Goal: Task Accomplishment & Management: Use online tool/utility

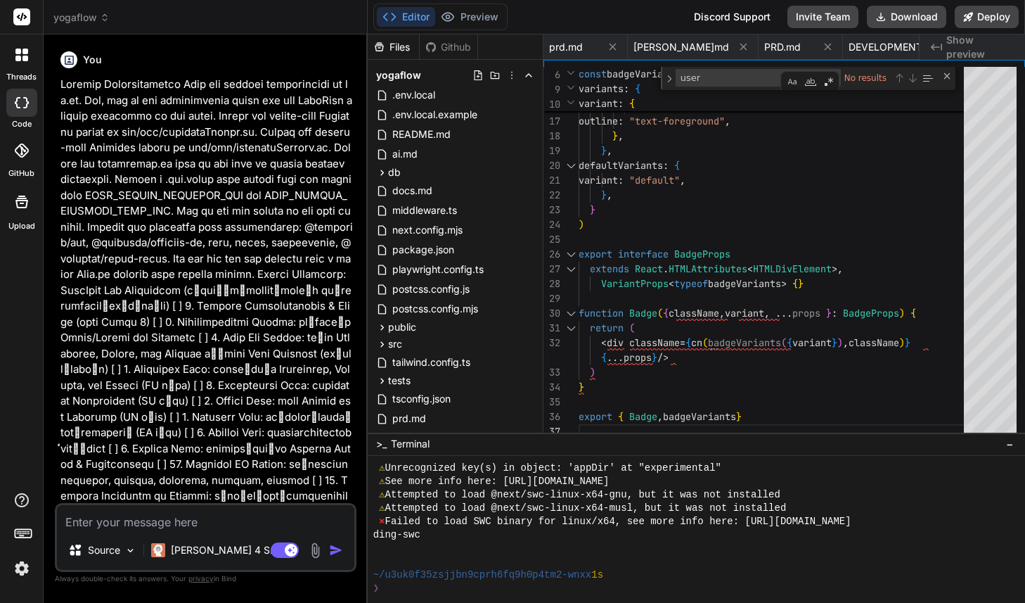
scroll to position [3579, 0]
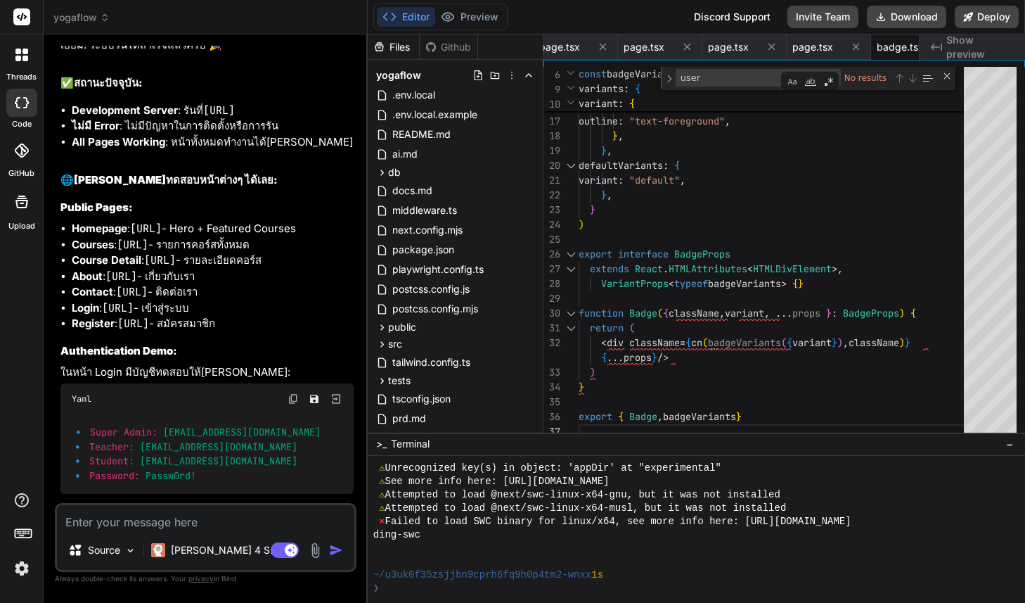
click at [84, 14] on span "yogaflow" at bounding box center [81, 18] width 56 height 14
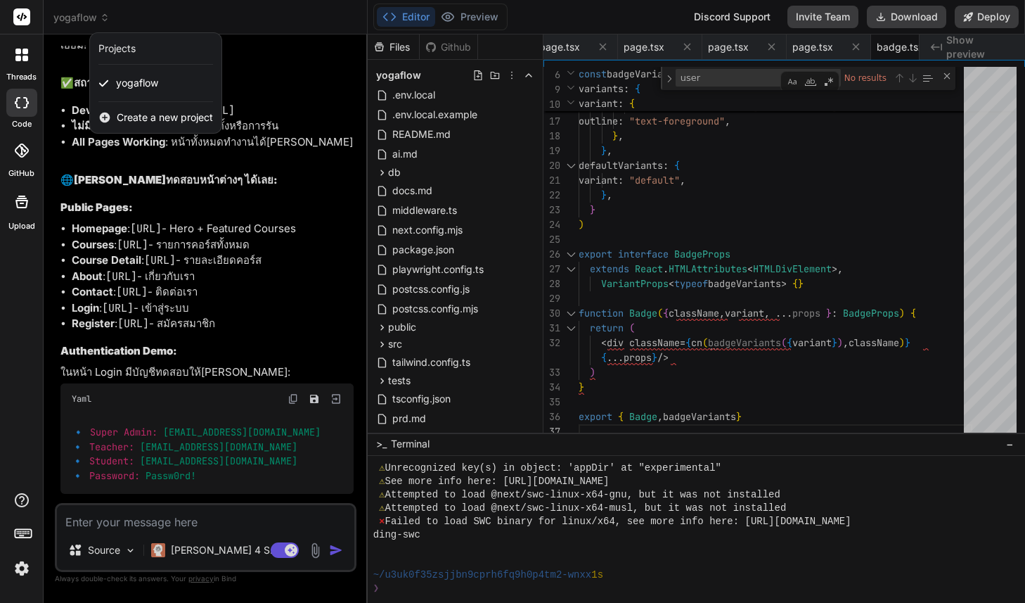
click at [135, 115] on span "Create a new project" at bounding box center [165, 117] width 96 height 14
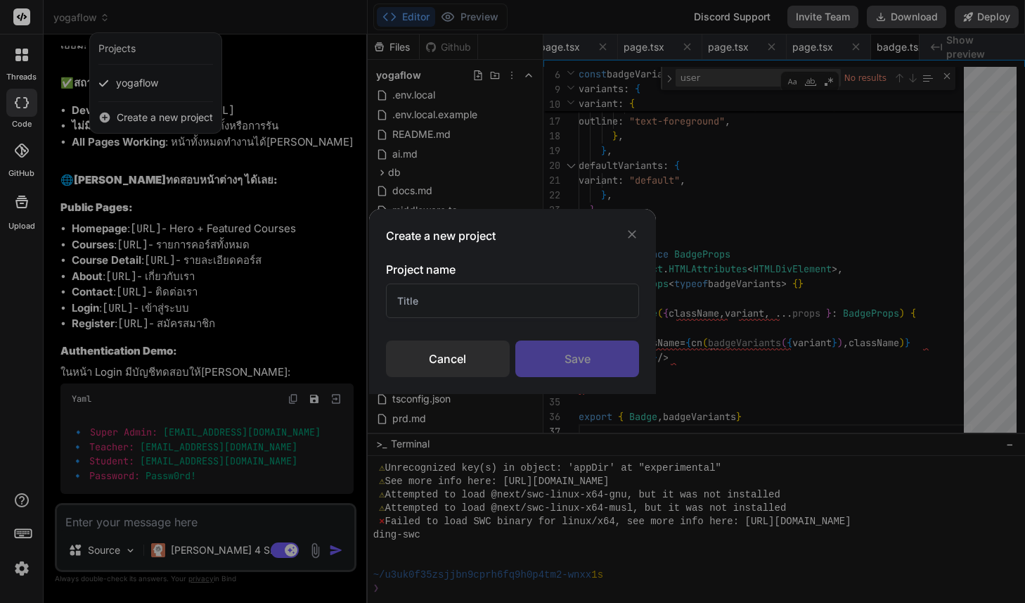
click at [452, 307] on input "text" at bounding box center [512, 300] width 253 height 34
type input "ก"
type input "Docker Github Actions"
click at [565, 366] on div "Save" at bounding box center [577, 358] width 124 height 37
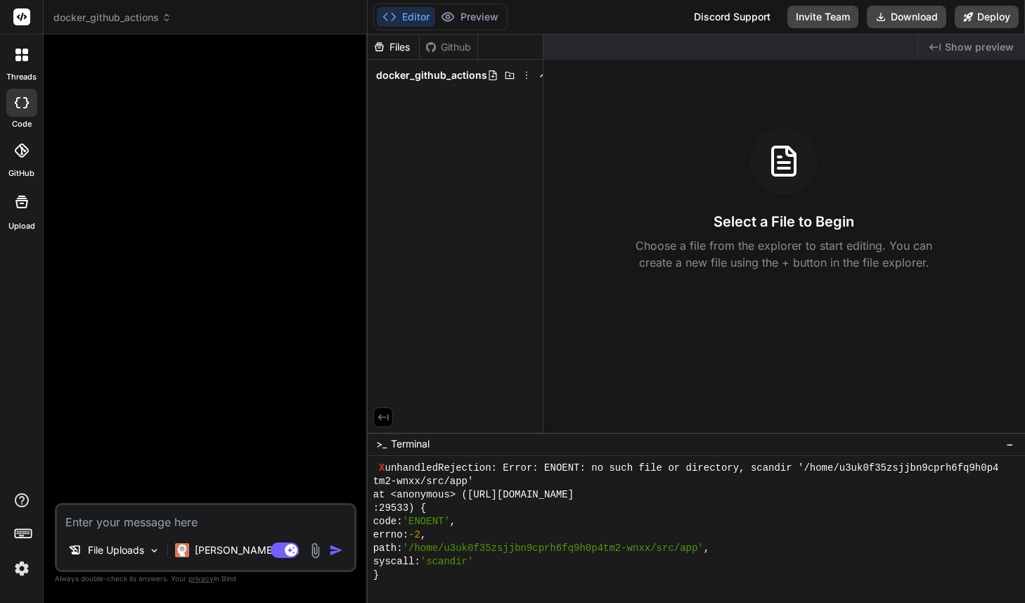
scroll to position [4594, 0]
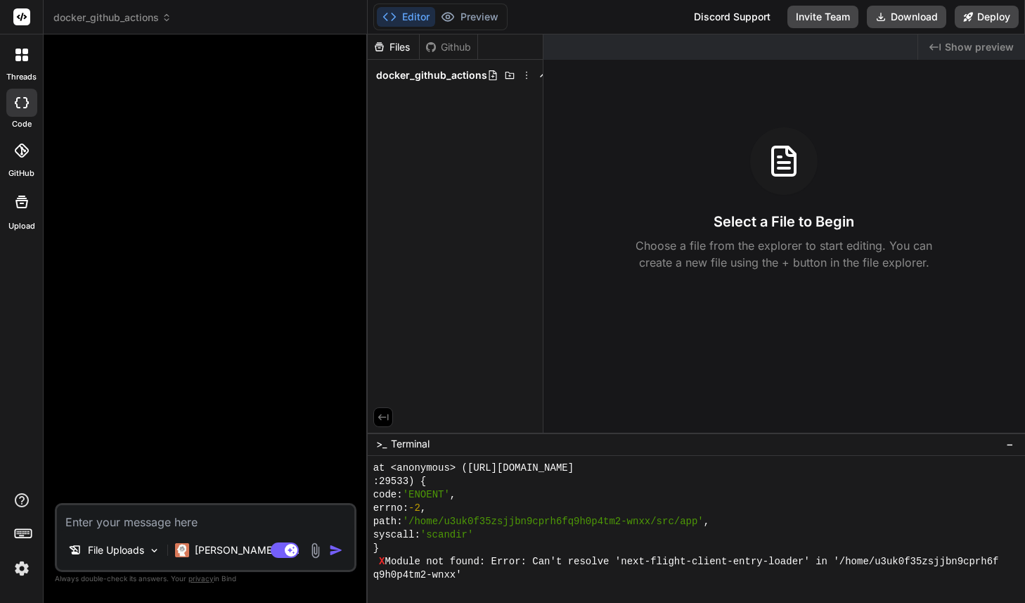
click at [240, 527] on textarea at bounding box center [205, 517] width 297 height 25
click at [157, 551] on img at bounding box center [154, 550] width 12 height 12
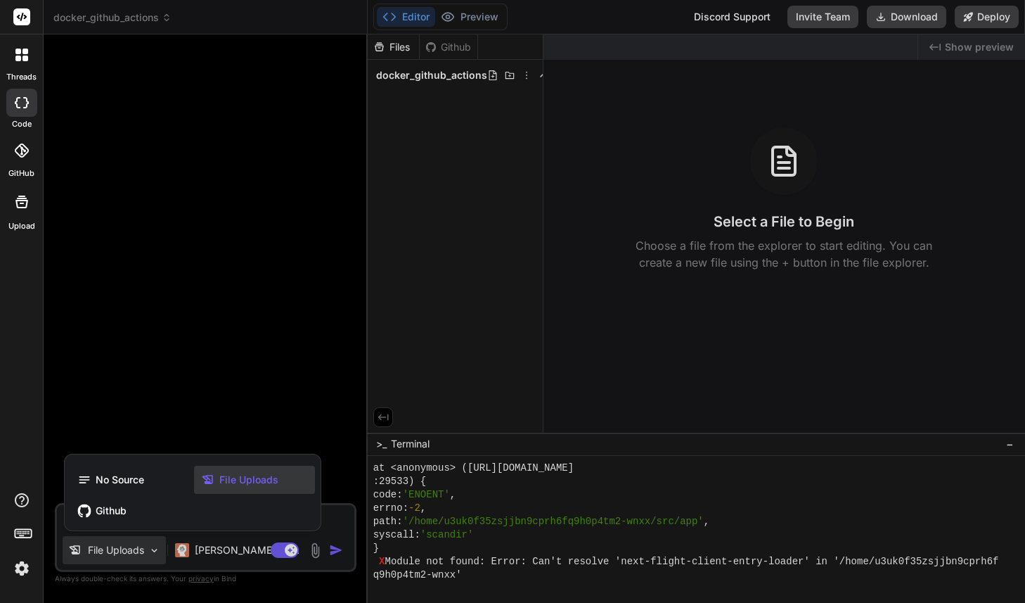
click at [240, 477] on span "File Uploads" at bounding box center [248, 479] width 59 height 14
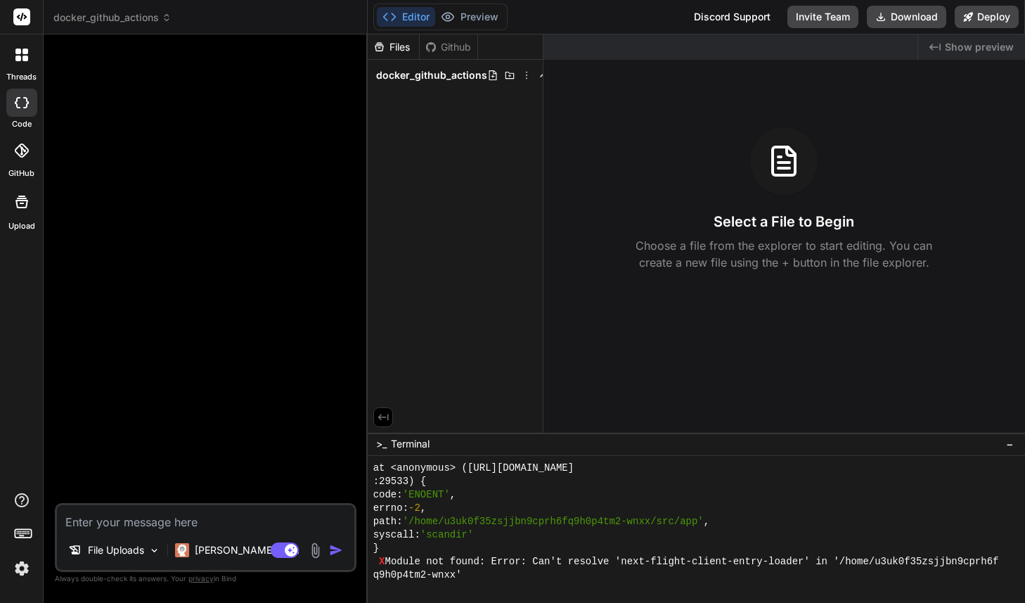
click at [314, 546] on img at bounding box center [315, 550] width 16 height 16
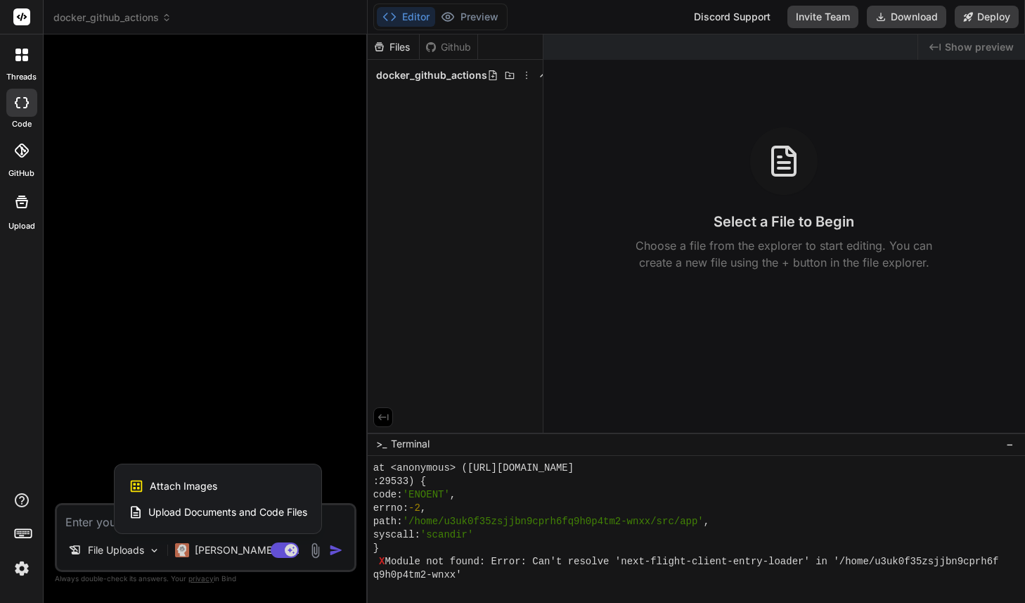
click at [263, 486] on div "Attach Images Image attachments are only supported in Claude and Gemini models." at bounding box center [218, 485] width 179 height 27
type textarea "x"
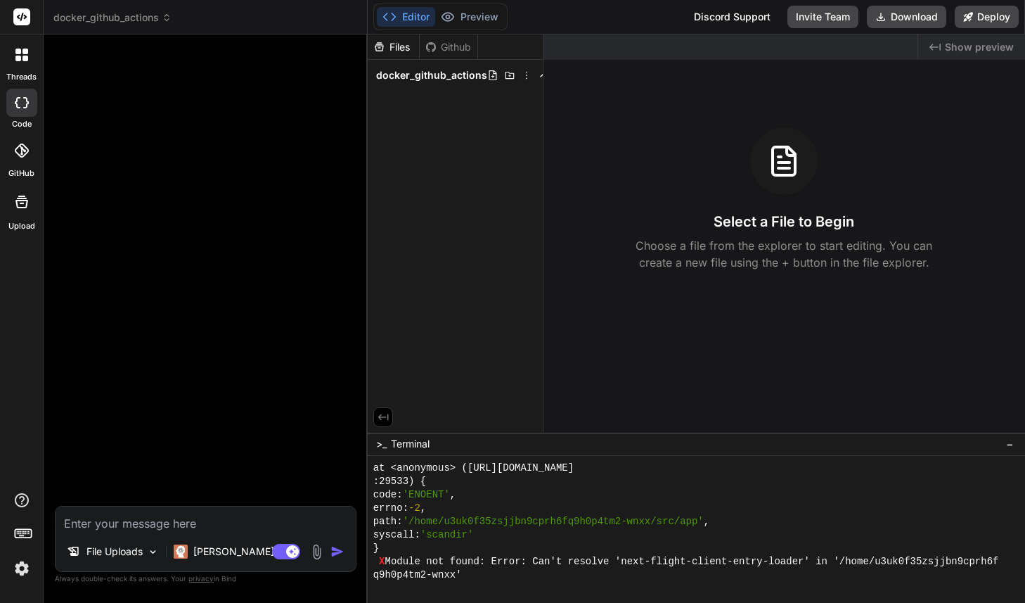
type input "C:\fakepath\Screenshot [DATE] 21.01.36.png"
type textarea "x"
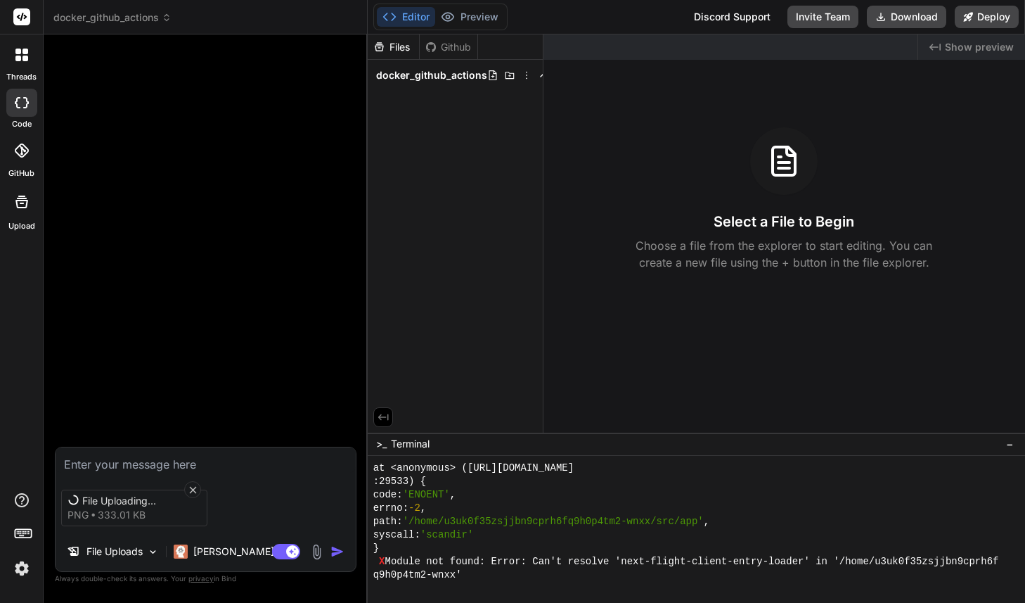
click at [111, 458] on textarea at bounding box center [206, 459] width 300 height 25
type textarea "9"
type textarea "x"
type textarea "ต"
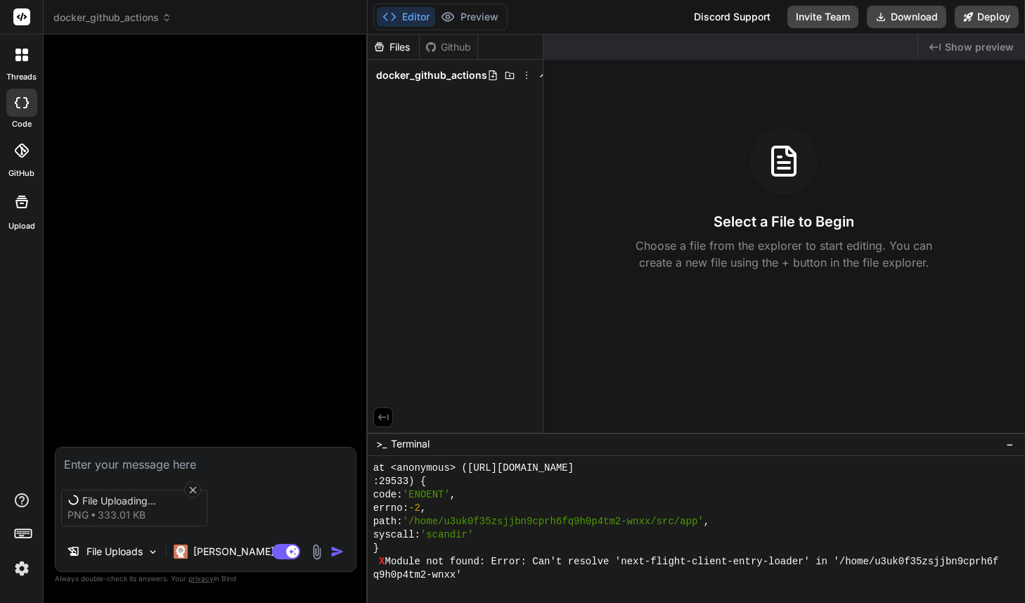
type textarea "x"
type textarea "ติ"
type textarea "x"
type textarea "ติด"
type textarea "x"
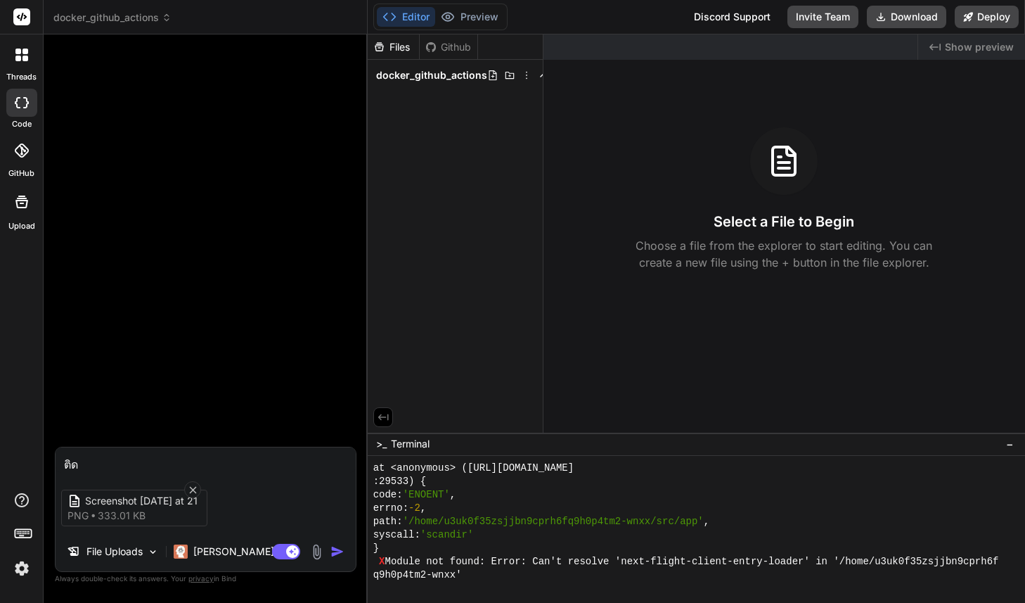
type textarea "ติดต"
type textarea "x"
type textarea "ติดตั"
type textarea "x"
type textarea "ติดตั้"
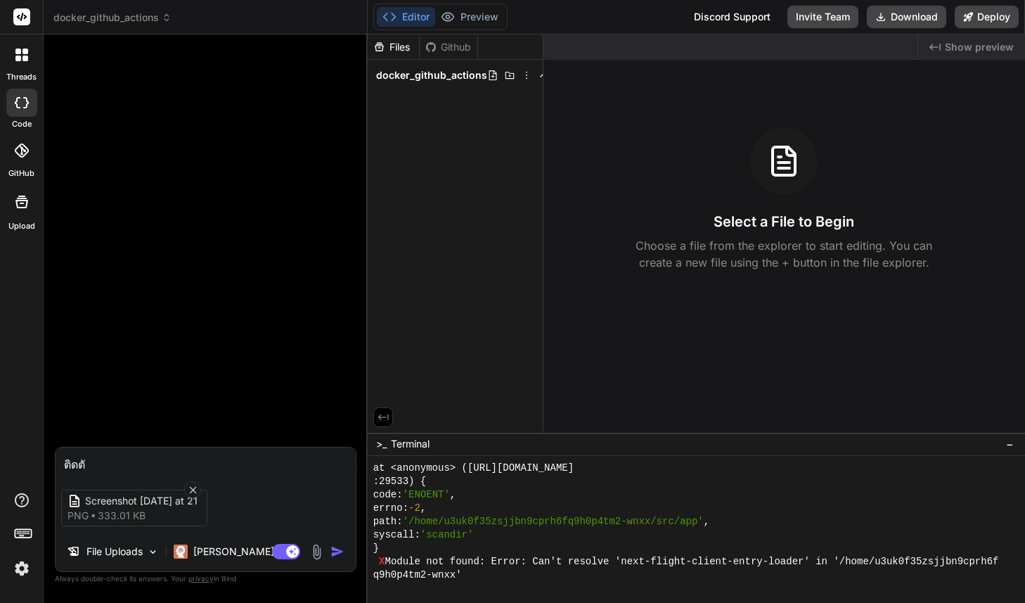
type textarea "x"
type textarea "ติดตั้ง"
type textarea "x"
type textarea "ติดตั้ง"
type textarea "x"
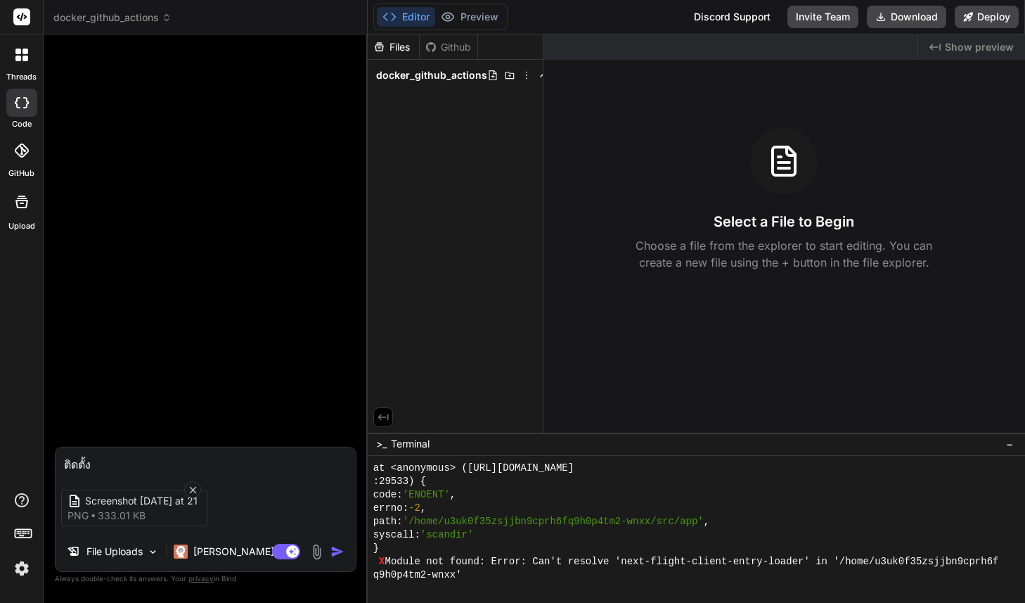
type textarea "ติดตั้ง d"
type textarea "x"
type textarea "ติดตั้ง do"
type textarea "x"
type textarea "ติดตั้ง doc"
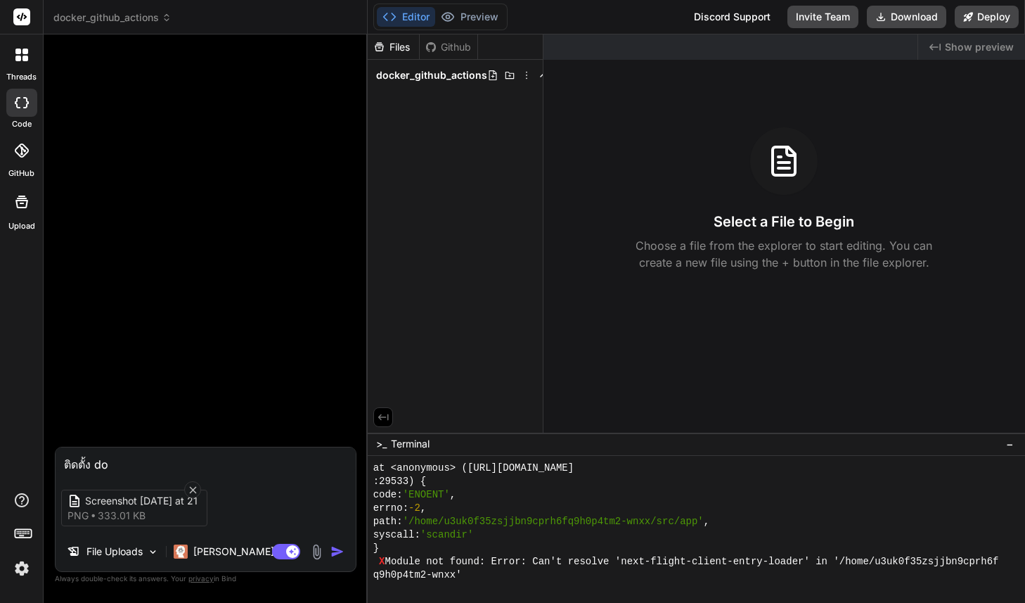
type textarea "x"
type textarea "ติดตั้ง dock"
type textarea "x"
type textarea "ติดตั้ง docke"
type textarea "x"
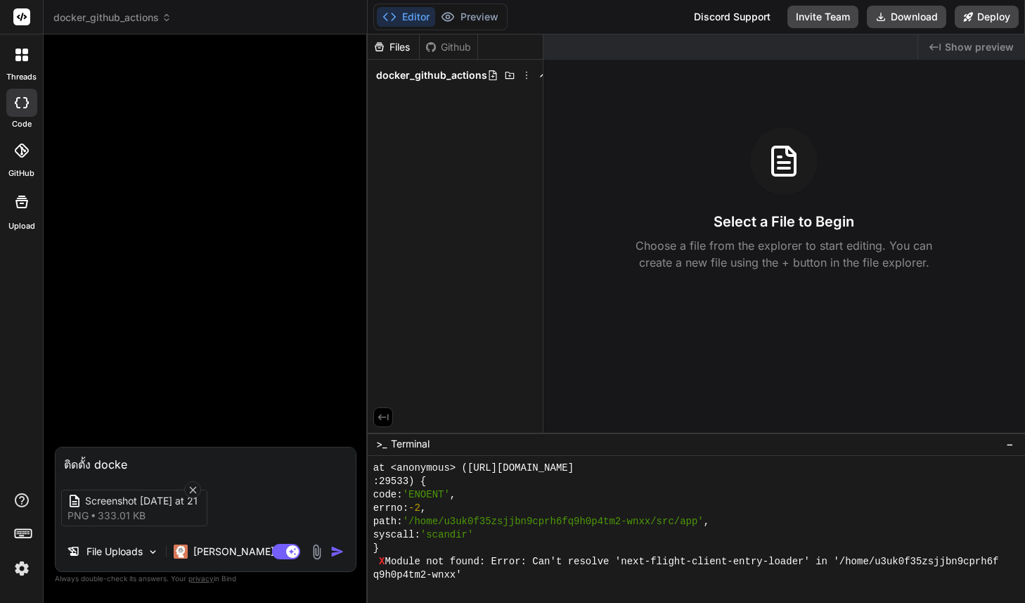
type textarea "ติดตั้ง docker"
type textarea "x"
type textarea "ติดตั้ง docker"
type textarea "x"
type textarea "ติดตั้ง docker ล"
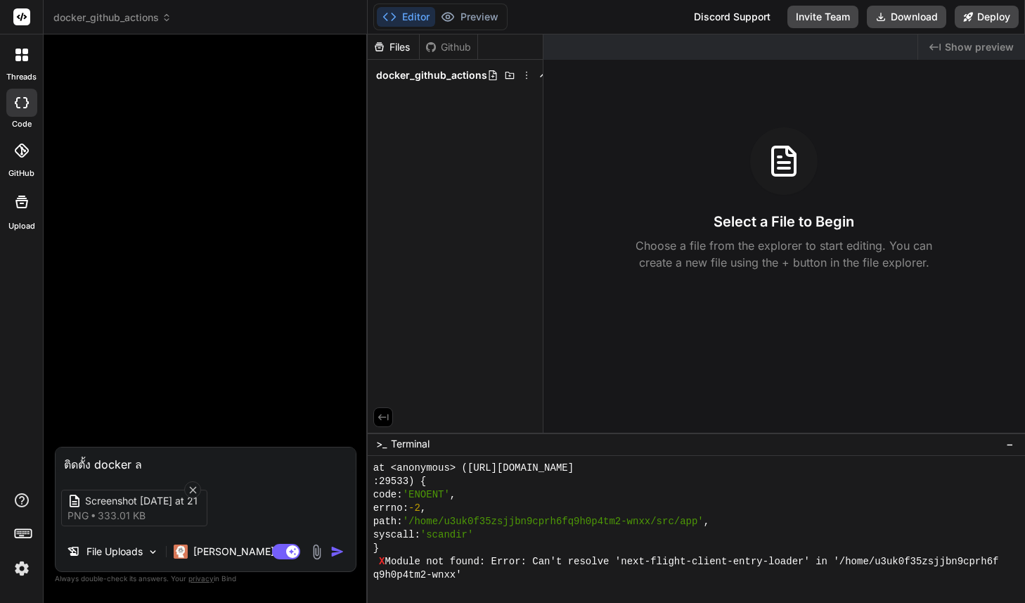
type textarea "x"
type textarea "ติดตั้ง docker ลง"
type textarea "x"
type textarea "ติดตั้ง docker ลงแ"
type textarea "x"
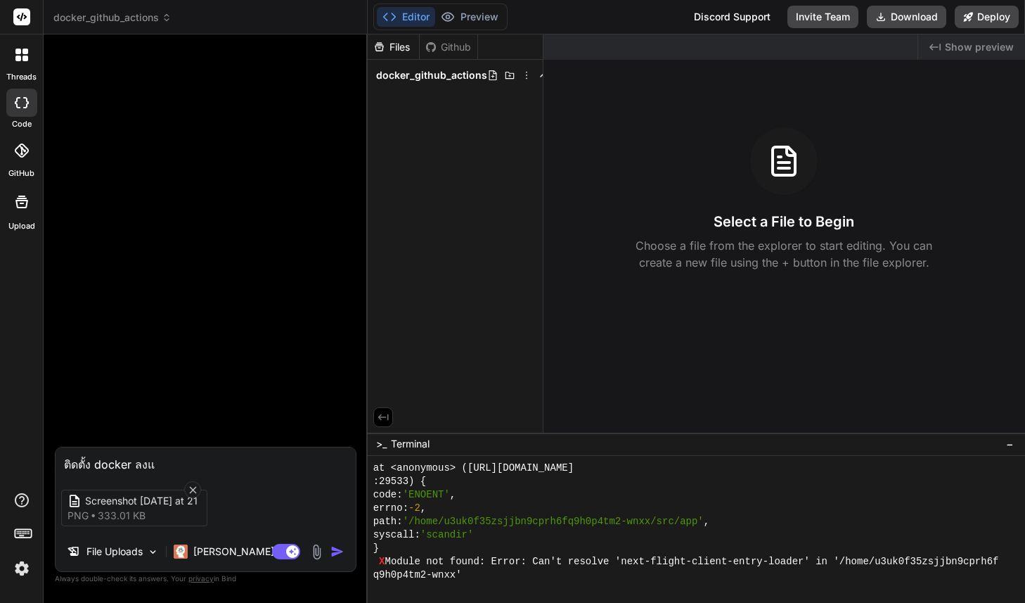
type textarea "ติดตั้ง docker ลงแบ"
type textarea "x"
type textarea "ติดตั้ง docker ลงแบบ"
type textarea "x"
type textarea "ติดตั้ง docker ลงแบบใ"
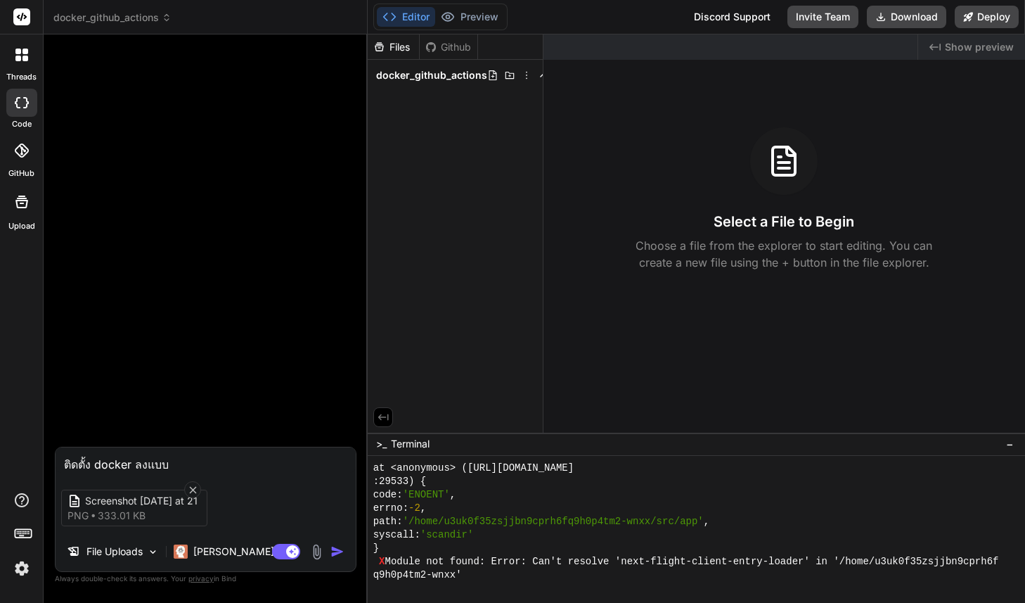
type textarea "x"
type textarea "ติดตั้ง docker ลงแบบใน"
type textarea "x"
type textarea "ติดตั้ง docker ลงแบบในภ"
type textarea "x"
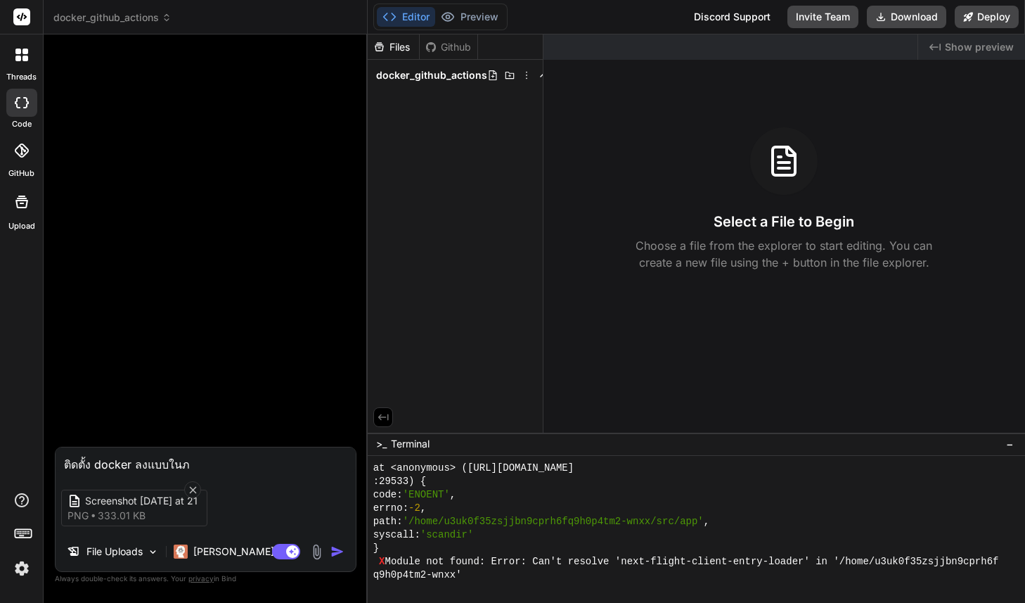
type textarea "ติดตั้ง docker ลงแบบในภา"
type textarea "x"
type textarea "ติดตั้ง docker ลงแบบในภาพ"
type textarea "x"
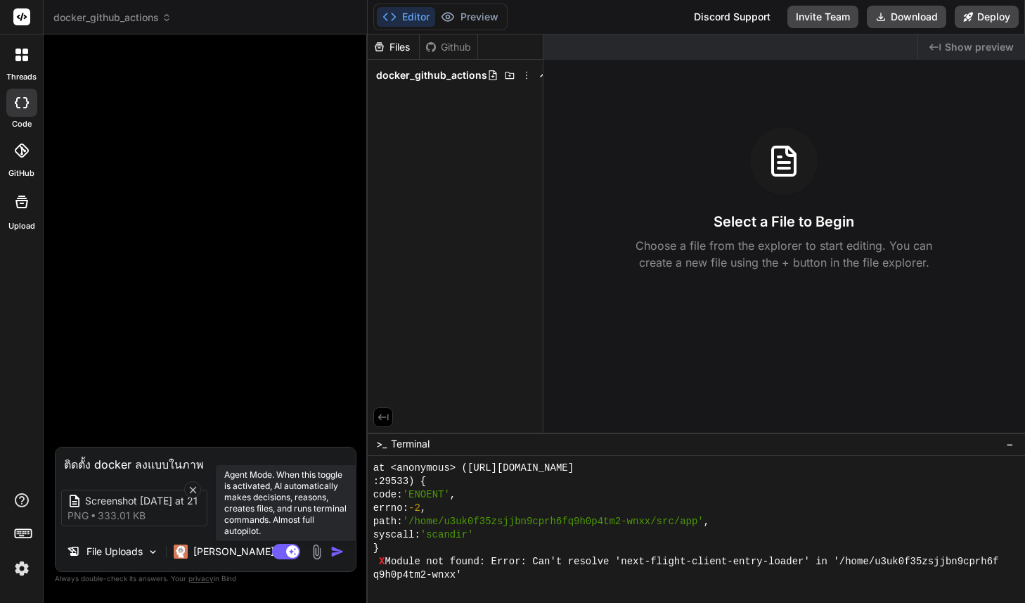
type textarea "ติดตั้ง docker ลงแบบในภาพ"
click at [286, 550] on rect at bounding box center [292, 551] width 13 height 13
click at [285, 550] on rect at bounding box center [279, 551] width 13 height 13
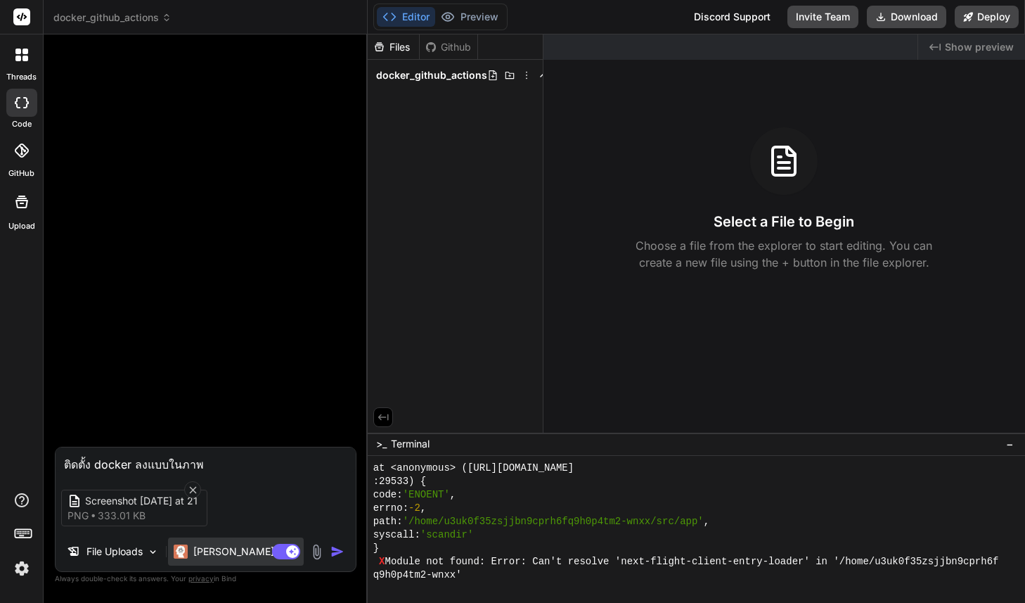
click at [240, 550] on p "[PERSON_NAME] 4 S.." at bounding box center [245, 551] width 105 height 14
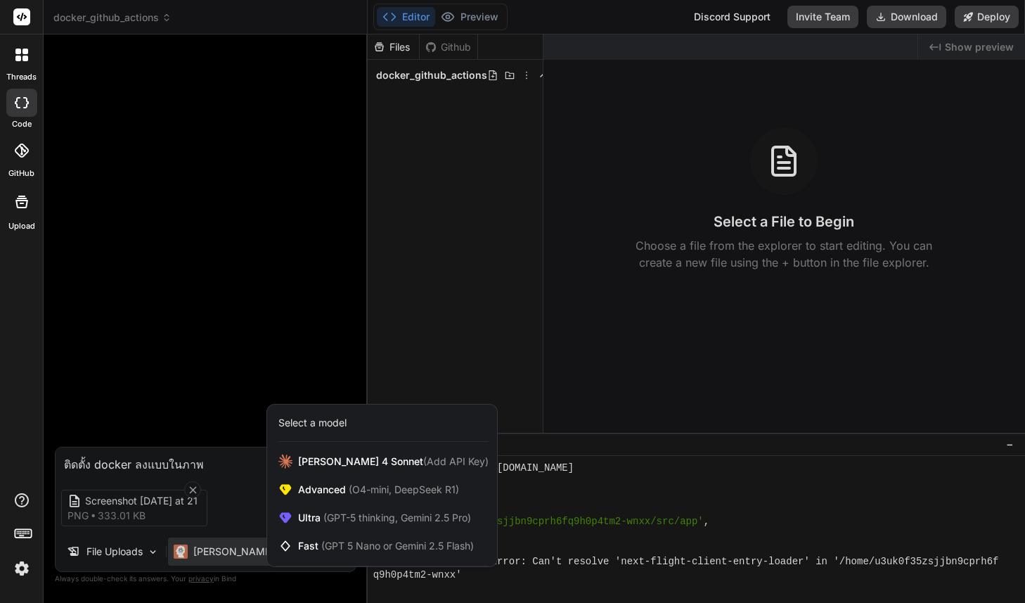
click at [244, 502] on div at bounding box center [512, 301] width 1025 height 603
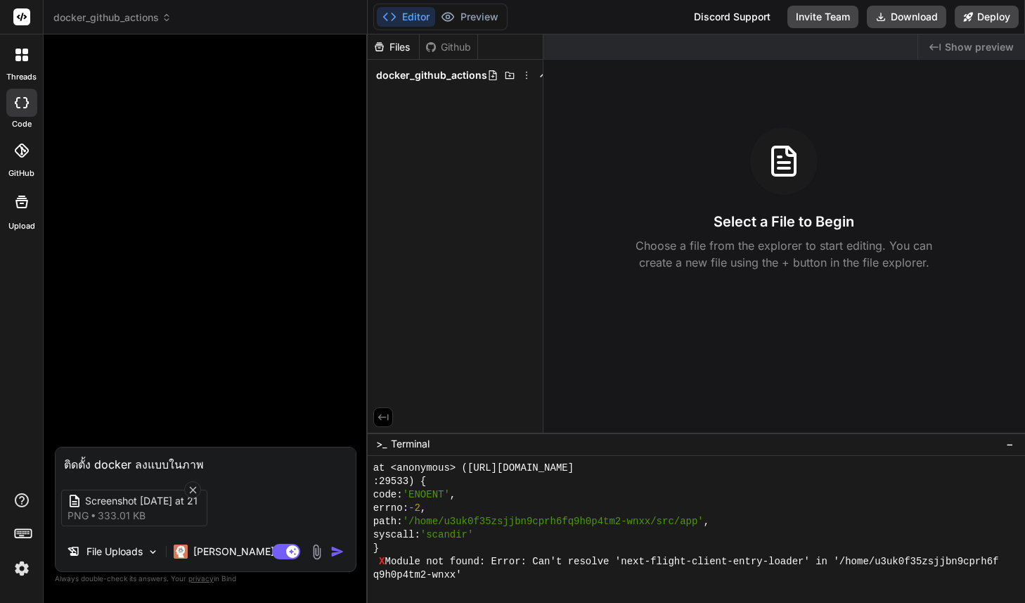
click at [335, 550] on img "button" at bounding box center [337, 551] width 14 height 14
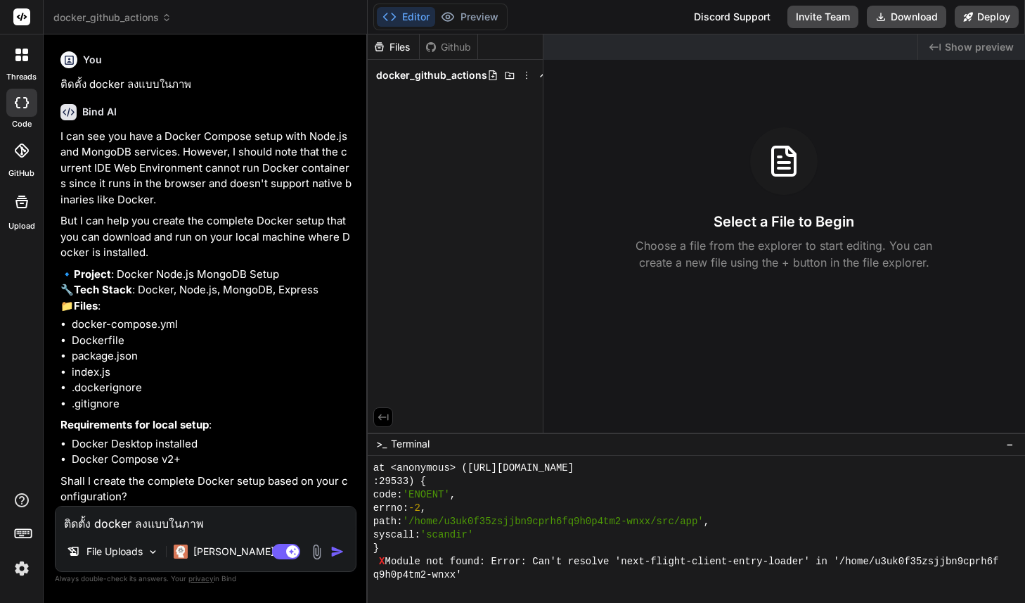
type textarea "x"
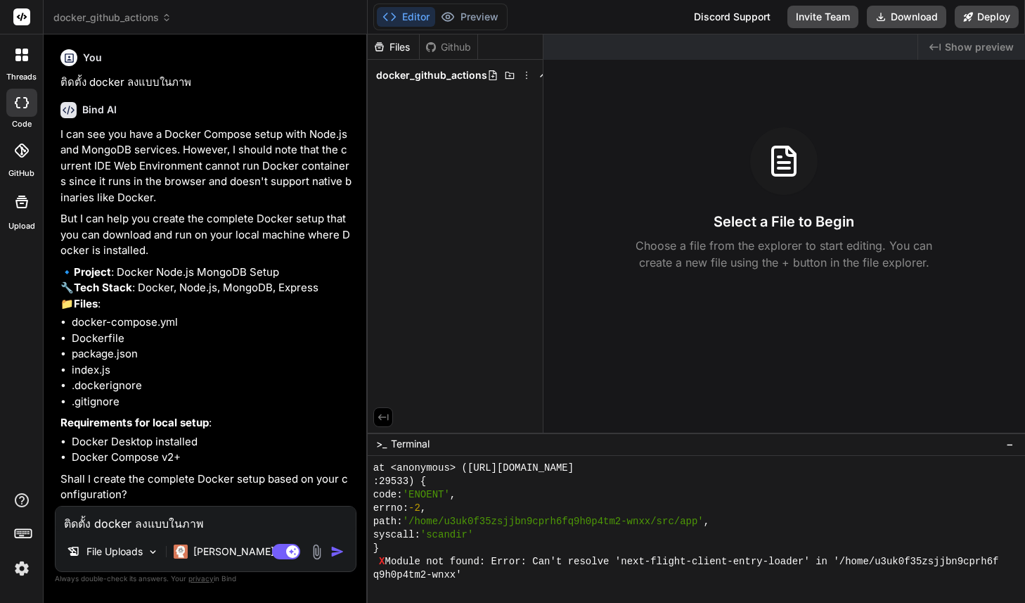
click at [175, 521] on textarea "ติดตั้ง docker ลงแบบในภาพ" at bounding box center [206, 518] width 300 height 25
type textarea "น"
type textarea "x"
type textarea "นา"
type textarea "x"
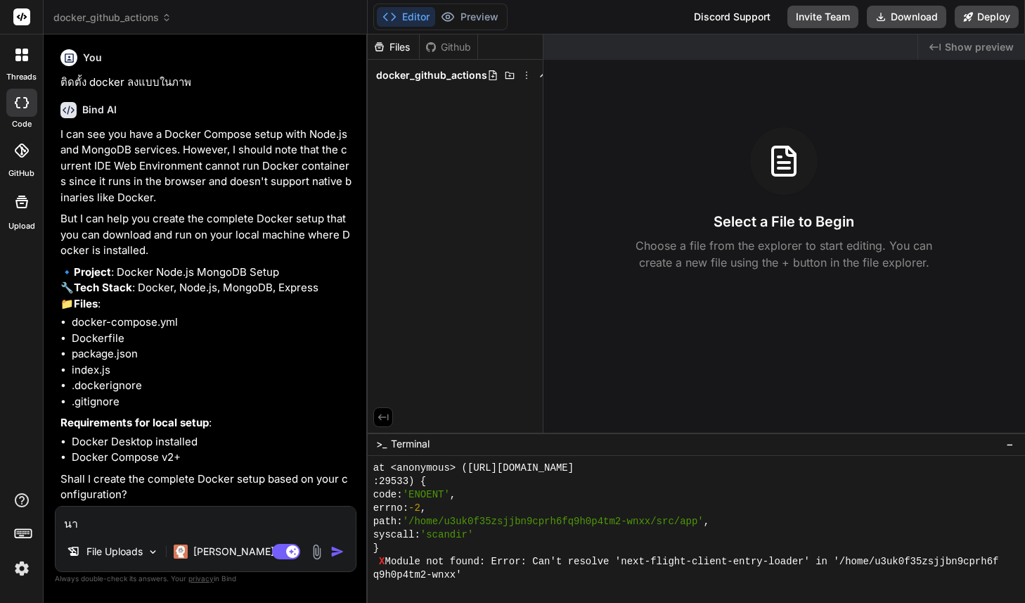
type textarea "น"
type textarea "x"
type textarea "g"
type textarea "x"
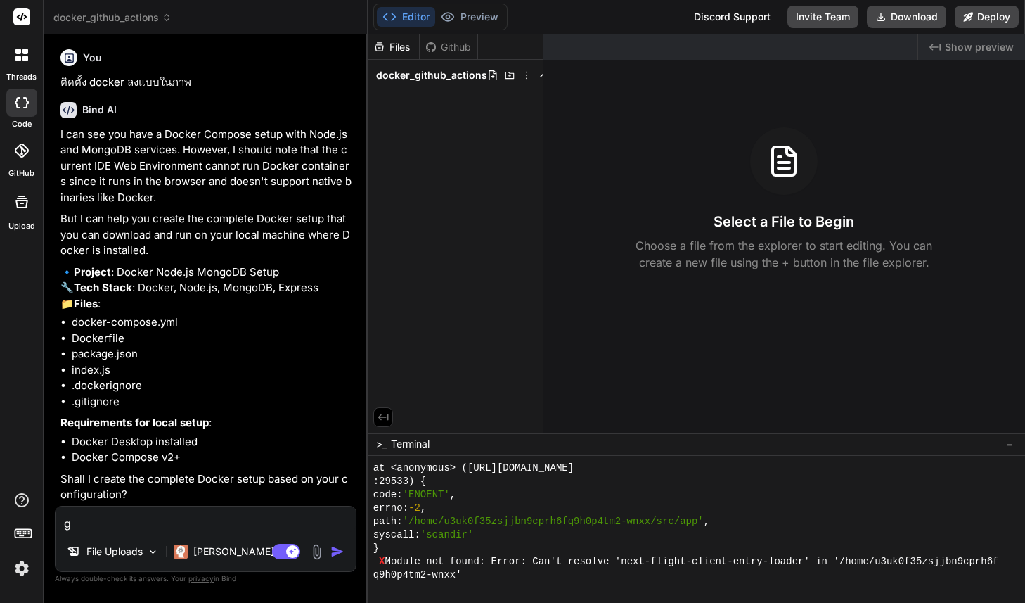
type textarea "go"
type textarea "x"
type textarea "g"
type textarea "x"
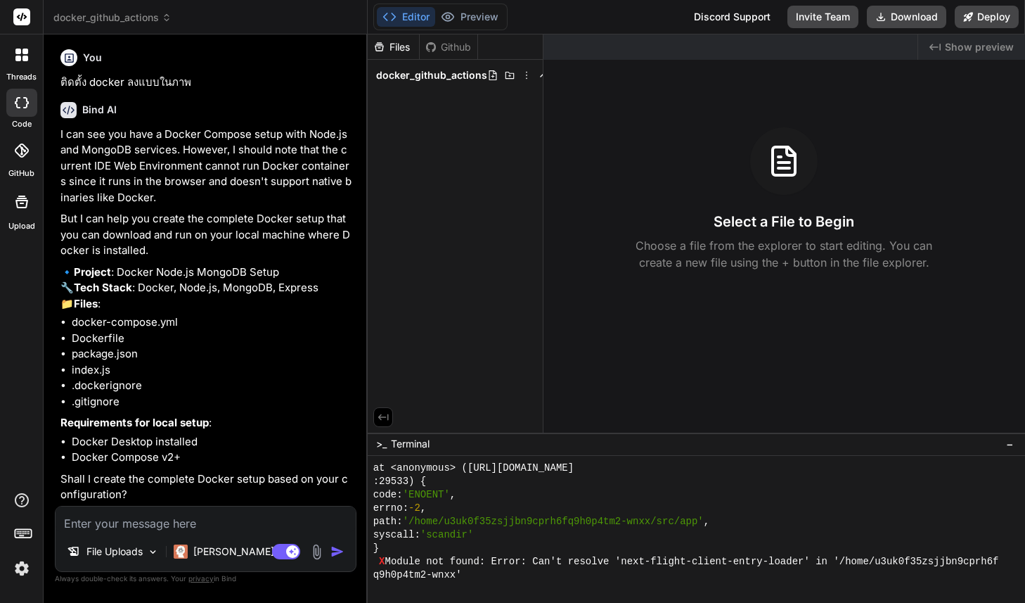
type textarea "]"
type textarea "x"
type textarea "ล"
type textarea "x"
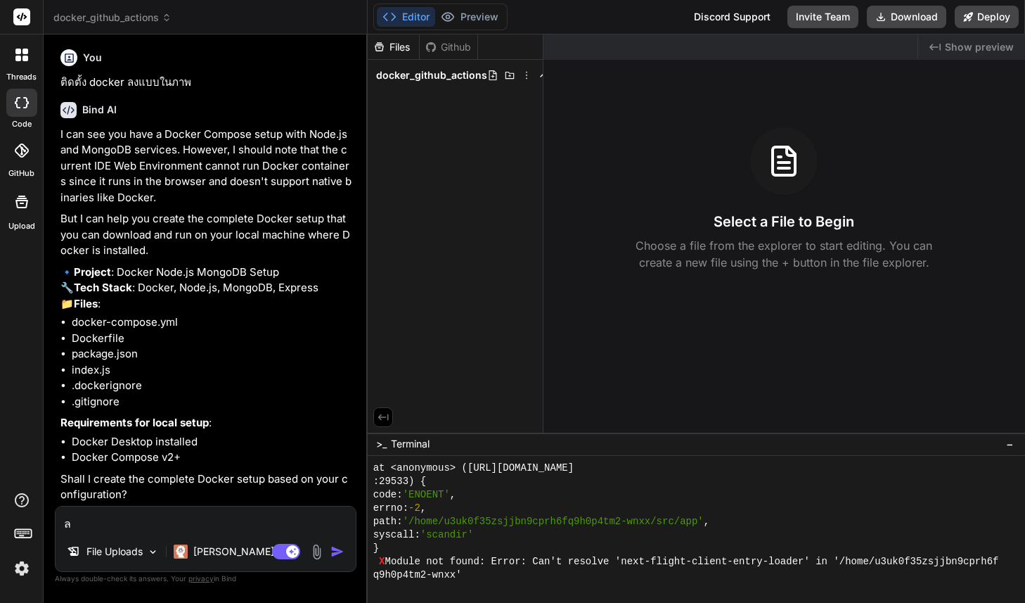
type textarea "ลุ"
type textarea "x"
type textarea "ลุข"
type textarea "x"
type textarea "ลุ"
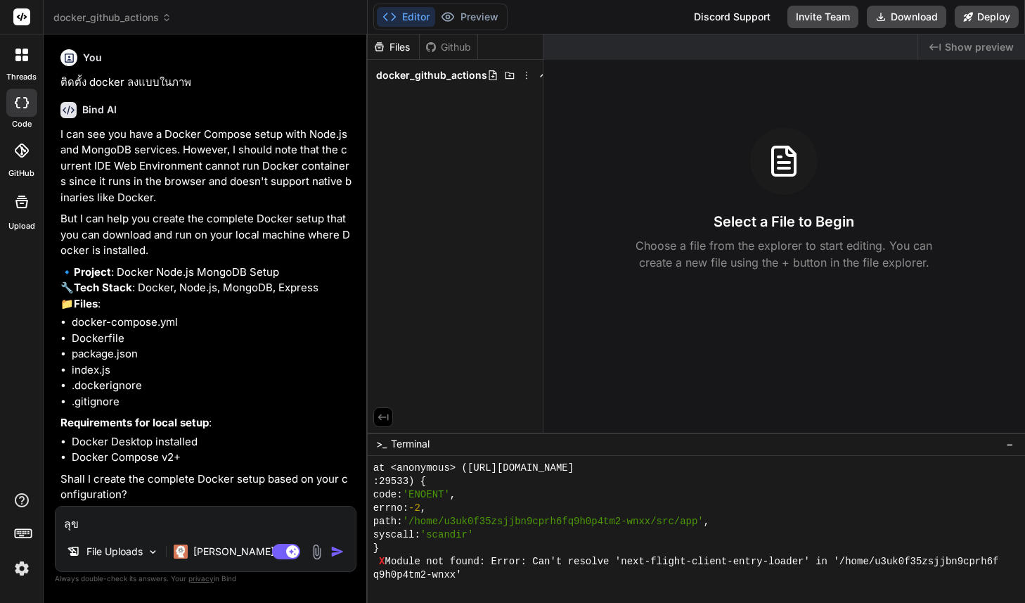
type textarea "x"
type textarea "ลุย"
type textarea "x"
type textarea "ลุย"
type textarea "x"
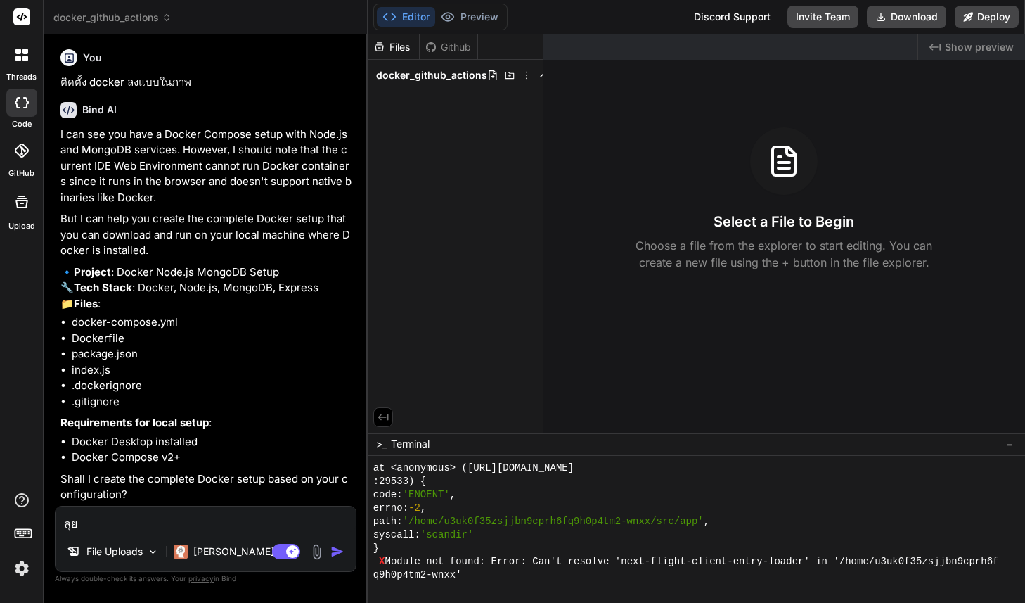
type textarea "ลุย ข"
type textarea "x"
type textarea "ลุย ขอ"
type textarea "x"
type textarea "ลุย ขอต"
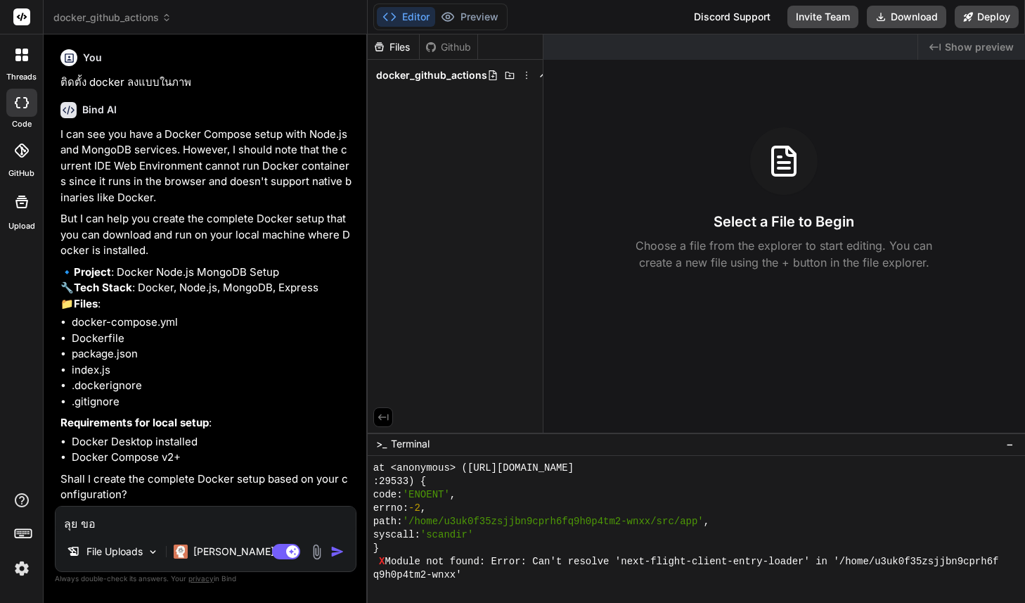
type textarea "x"
type textarea "ลุย ขอตอ"
type textarea "x"
type textarea "ลุย ขอตอบ"
type textarea "x"
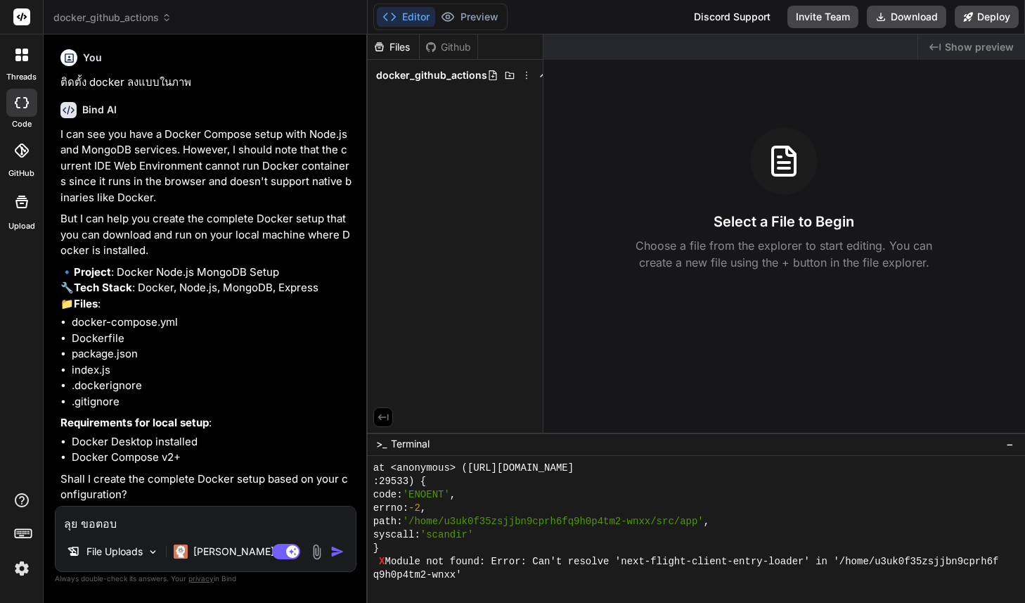
type textarea "ลุย ขอตอบภ"
type textarea "x"
type textarea "ลุย ขอตอบภา"
type textarea "x"
type textarea "ลุย ขอตอบภาษ"
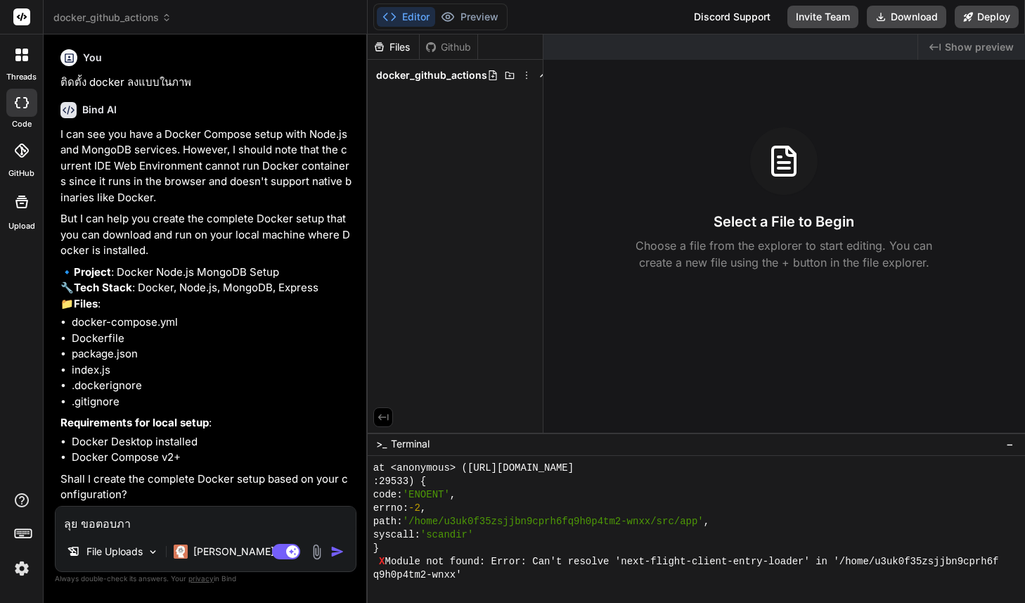
type textarea "x"
type textarea "ลุย ขอตอบภาษา"
type textarea "x"
type textarea "ลุย ขอตอบภาษาไ"
type textarea "x"
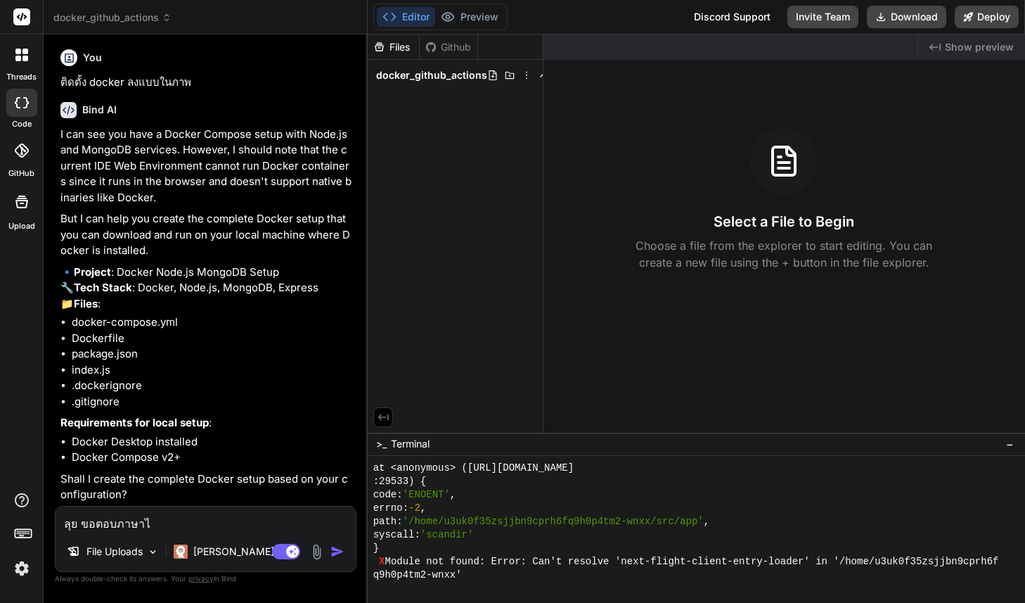
type textarea "ลุย ขอตอบภาษาไท"
type textarea "x"
type textarea "ลุย ขอตอบภาษาไทย"
type textarea "x"
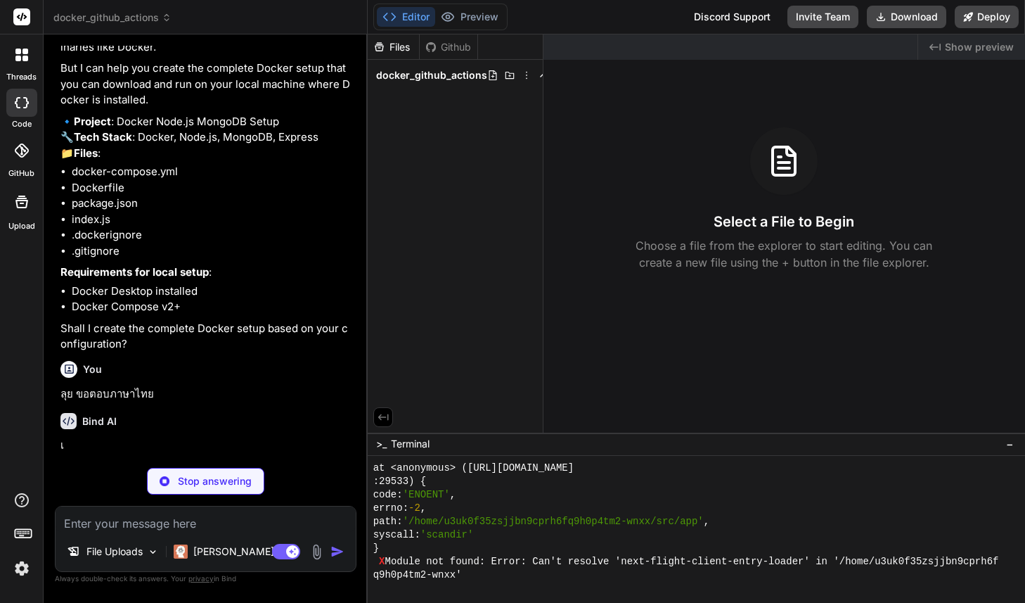
scroll to position [179, 0]
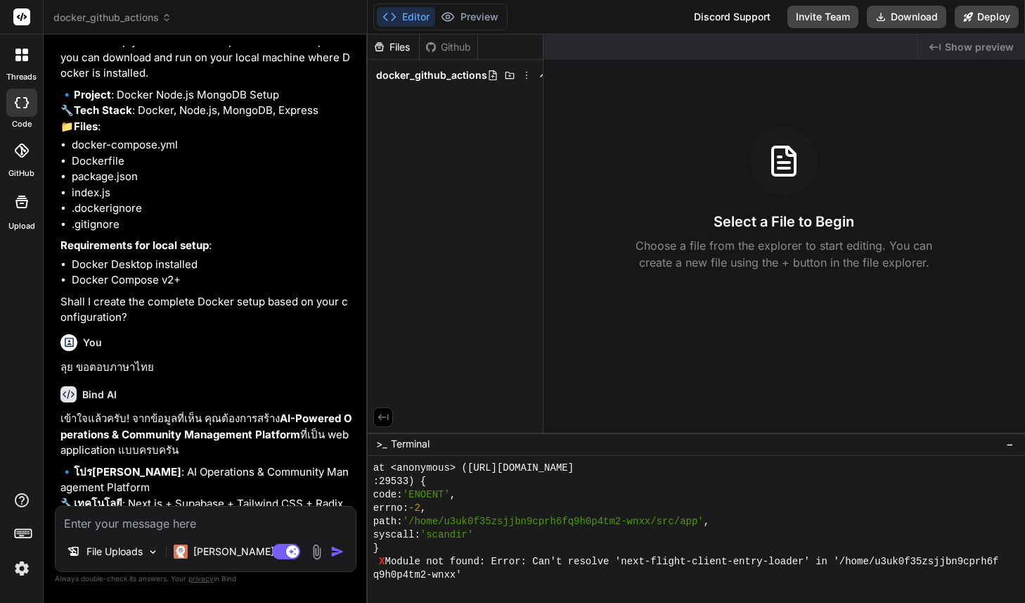
type textarea "x"
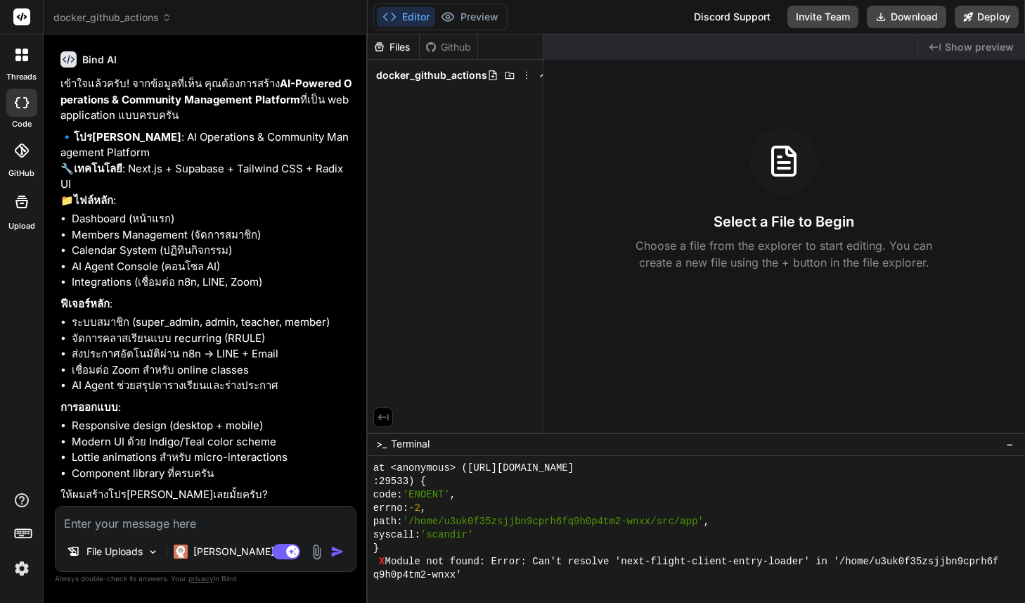
scroll to position [524, 0]
click at [162, 19] on icon at bounding box center [167, 18] width 10 height 10
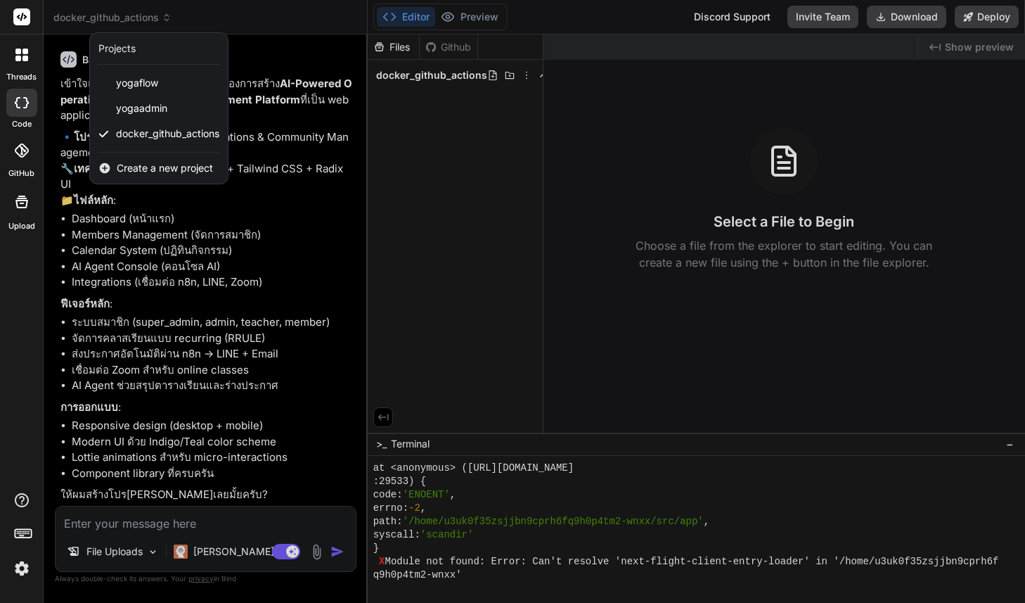
click at [193, 367] on div at bounding box center [512, 301] width 1025 height 603
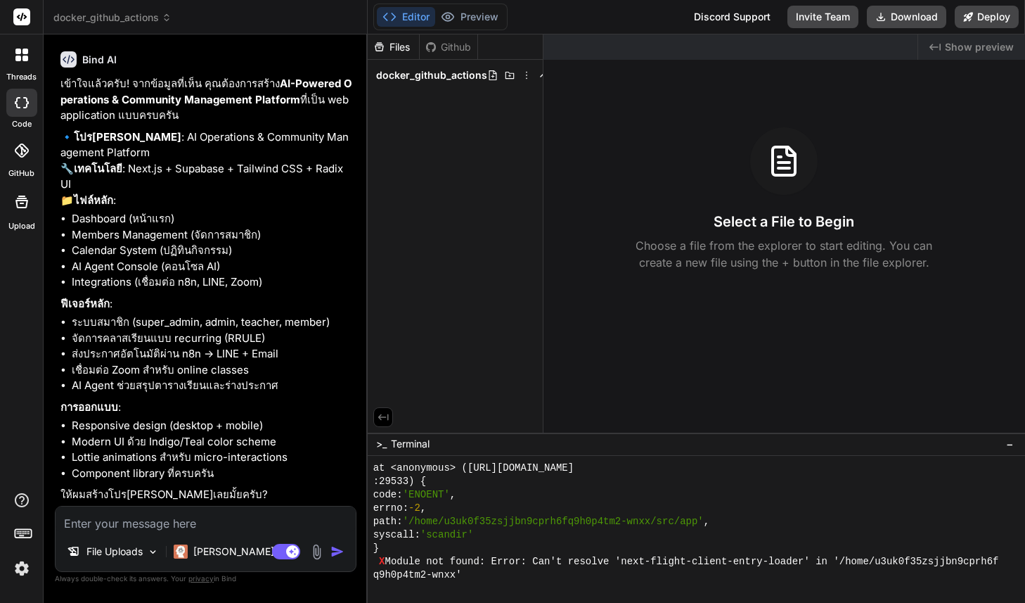
scroll to position [576, 0]
